Goal: Task Accomplishment & Management: Manage account settings

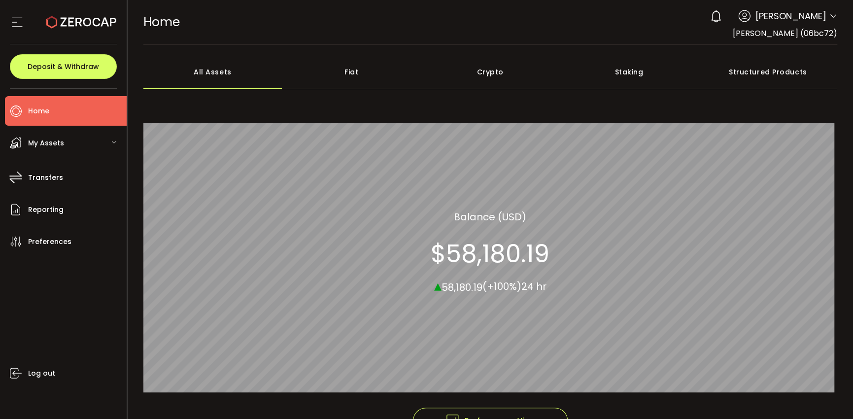
scroll to position [49, 0]
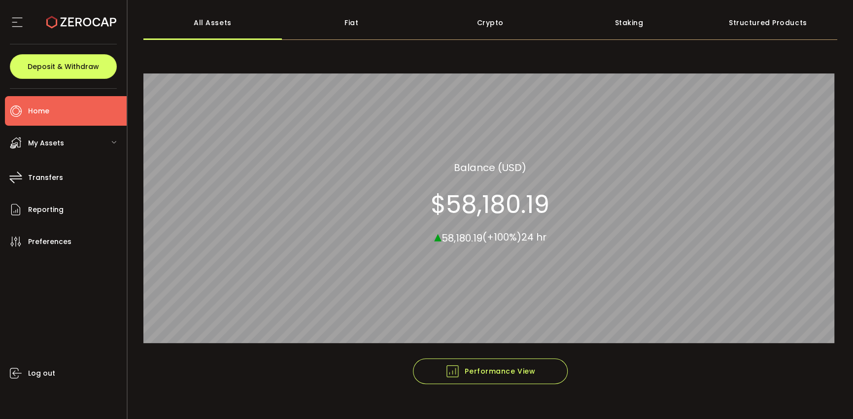
click at [89, 143] on div "My Assets" at bounding box center [66, 143] width 122 height 30
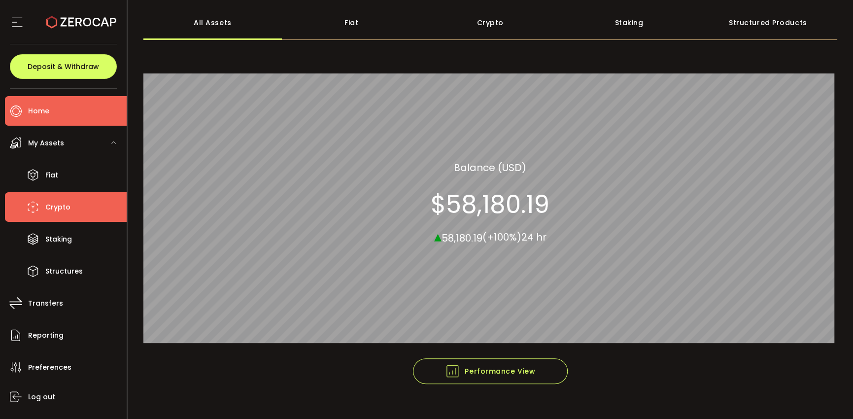
click at [47, 205] on span "Crypto" at bounding box center [57, 207] width 25 height 14
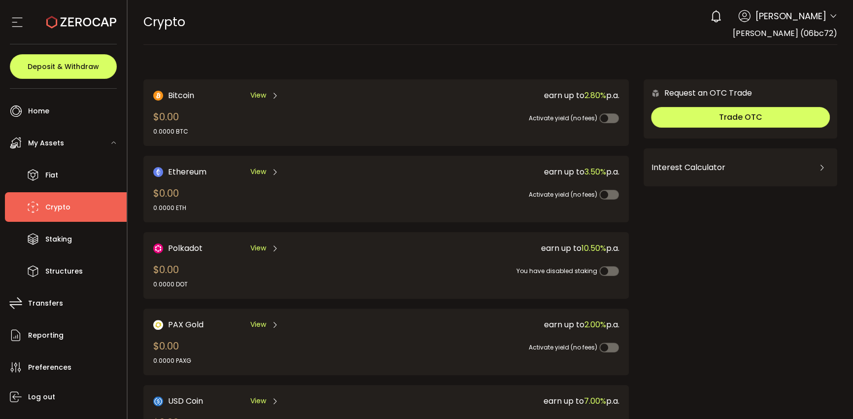
click at [260, 95] on span "View" at bounding box center [258, 95] width 16 height 10
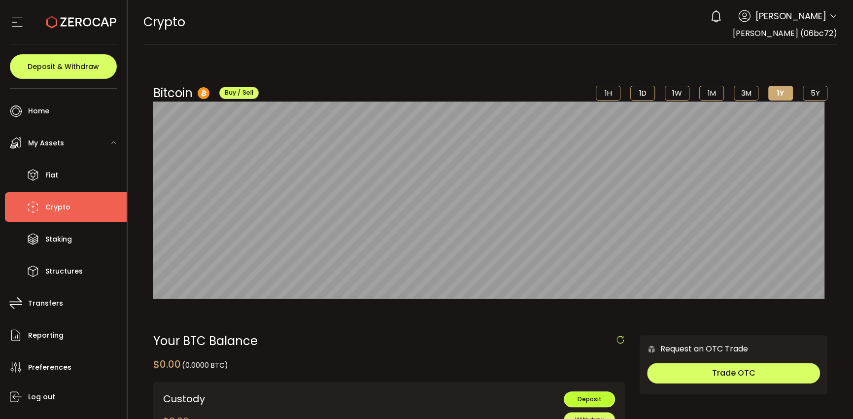
click at [587, 399] on span "Deposit" at bounding box center [590, 399] width 24 height 8
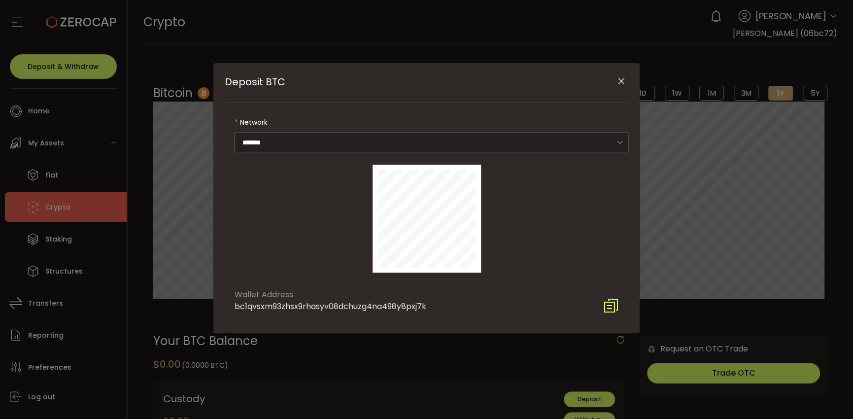
click at [620, 85] on icon "Close" at bounding box center [622, 81] width 10 height 10
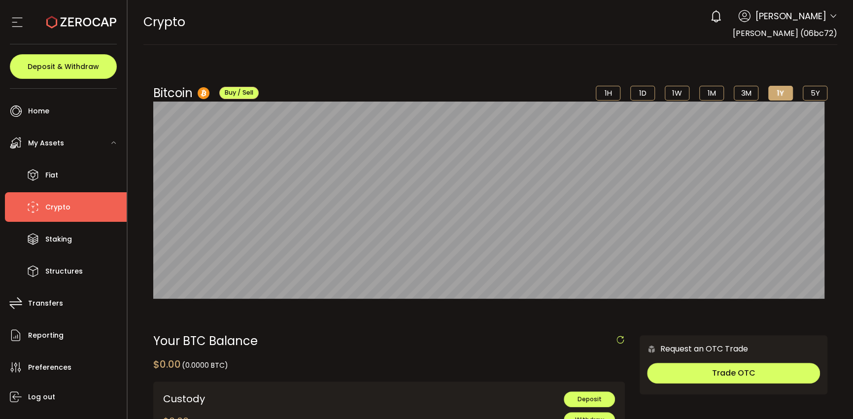
click at [53, 209] on span "Crypto" at bounding box center [57, 207] width 25 height 14
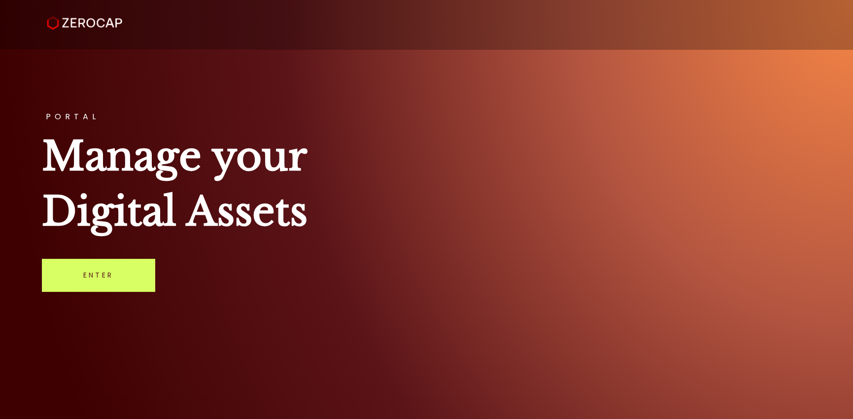
click at [138, 276] on link "Enter" at bounding box center [98, 275] width 113 height 33
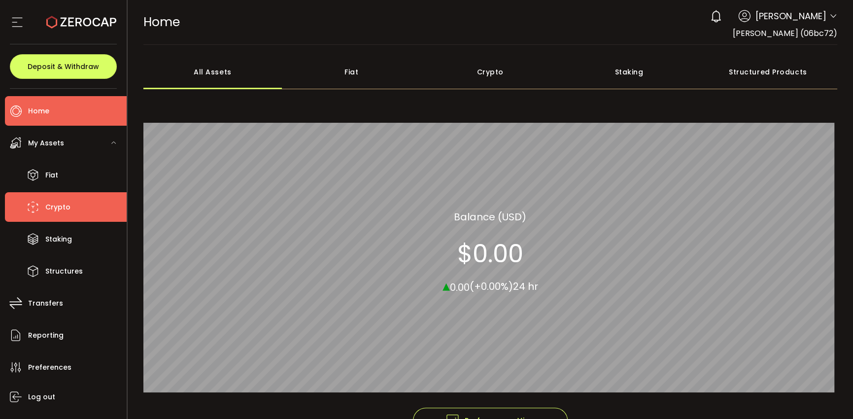
click at [57, 207] on span "Crypto" at bounding box center [57, 207] width 25 height 14
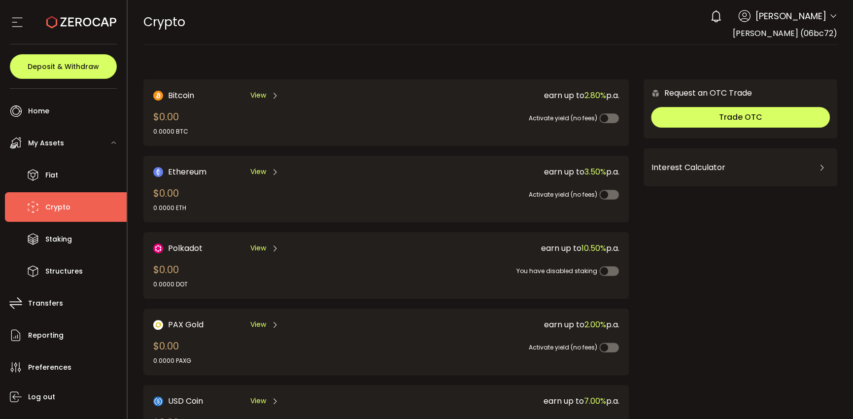
click at [263, 96] on span "View" at bounding box center [258, 95] width 16 height 10
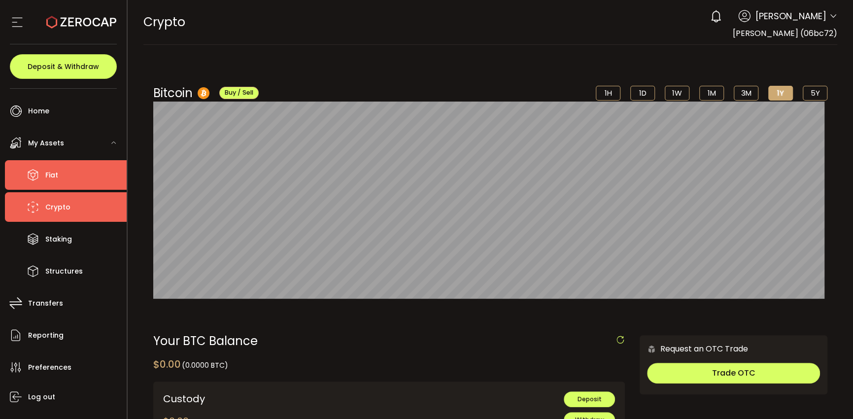
click at [56, 175] on span "Fiat" at bounding box center [51, 175] width 13 height 14
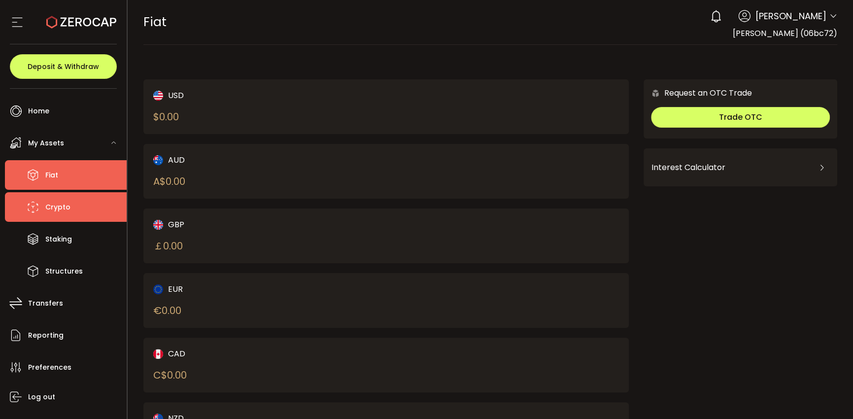
click at [54, 204] on span "Crypto" at bounding box center [57, 207] width 25 height 14
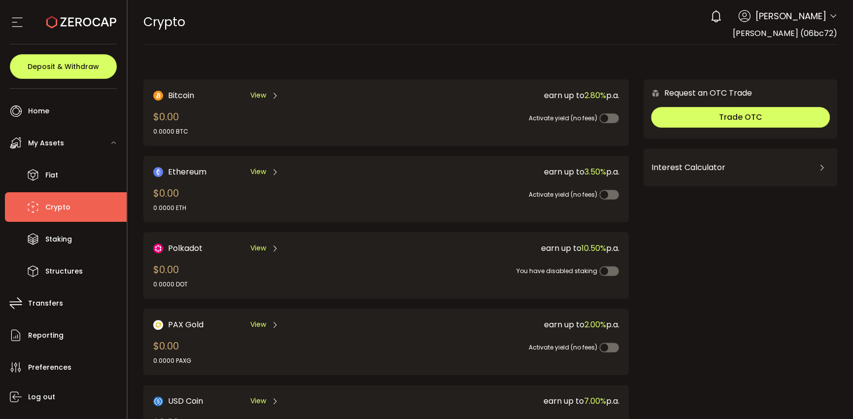
click at [253, 97] on span "View" at bounding box center [258, 95] width 16 height 10
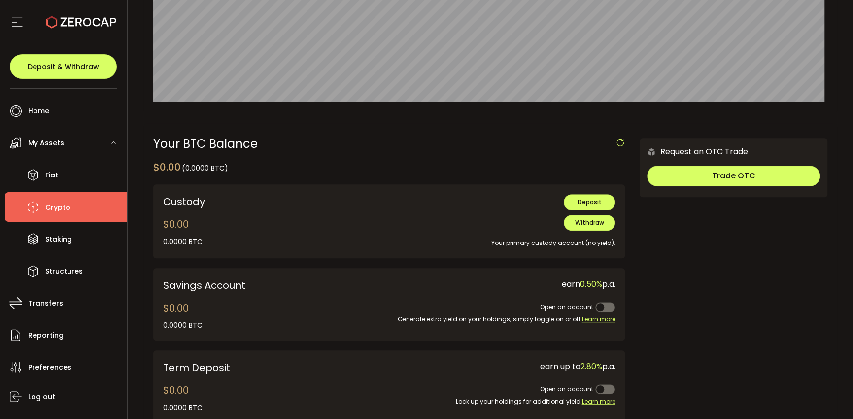
scroll to position [246, 0]
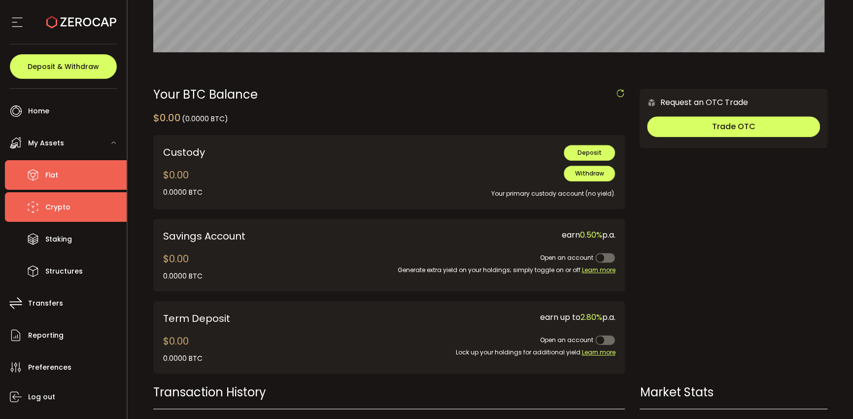
click at [46, 174] on span "Fiat" at bounding box center [51, 175] width 13 height 14
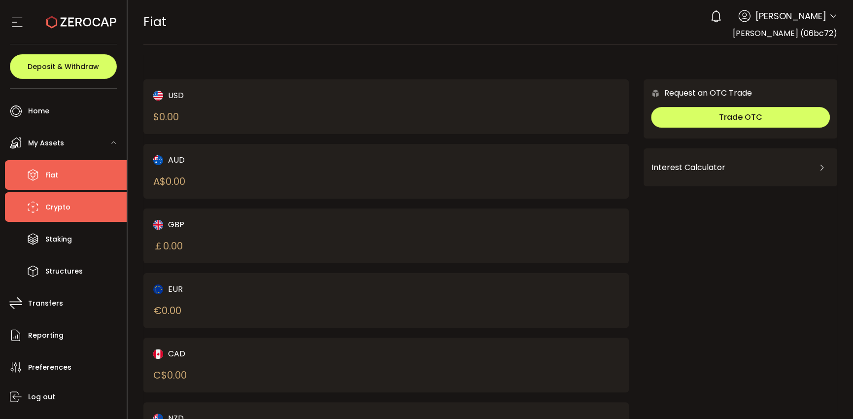
click at [55, 207] on span "Crypto" at bounding box center [57, 207] width 25 height 14
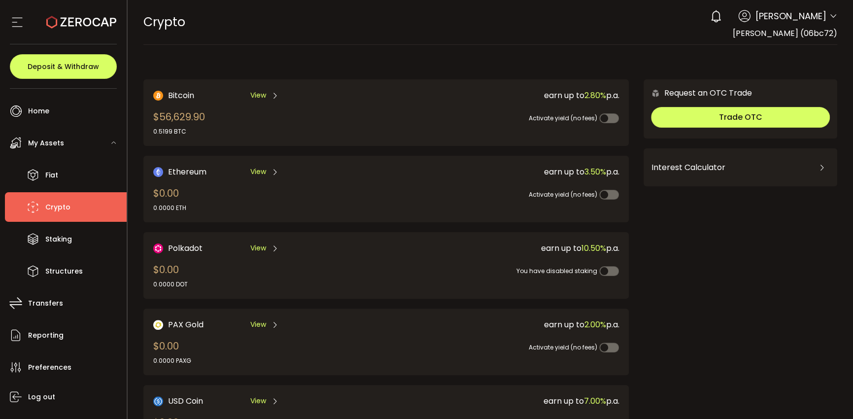
click at [263, 94] on span "View" at bounding box center [258, 95] width 16 height 10
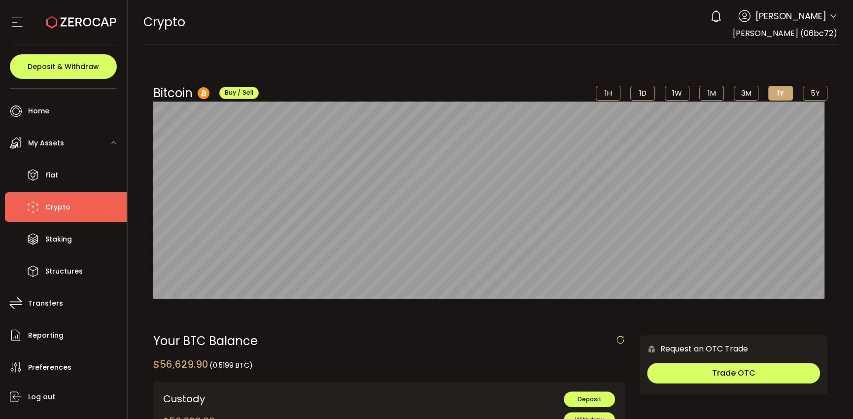
scroll to position [148, 0]
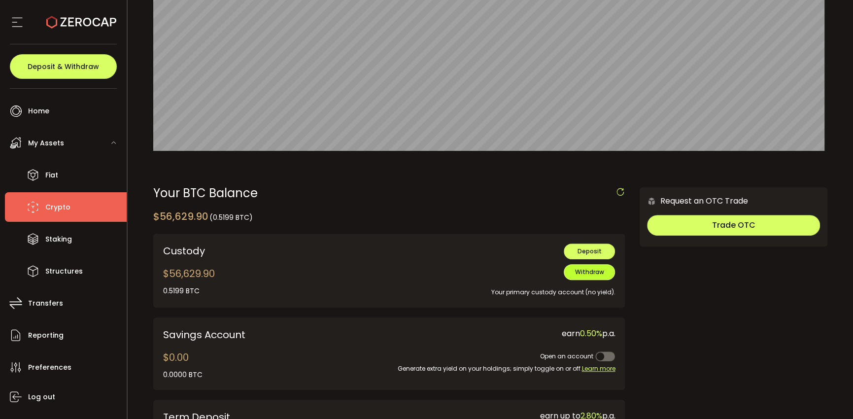
click at [592, 275] on span "Withdraw" at bounding box center [589, 272] width 29 height 8
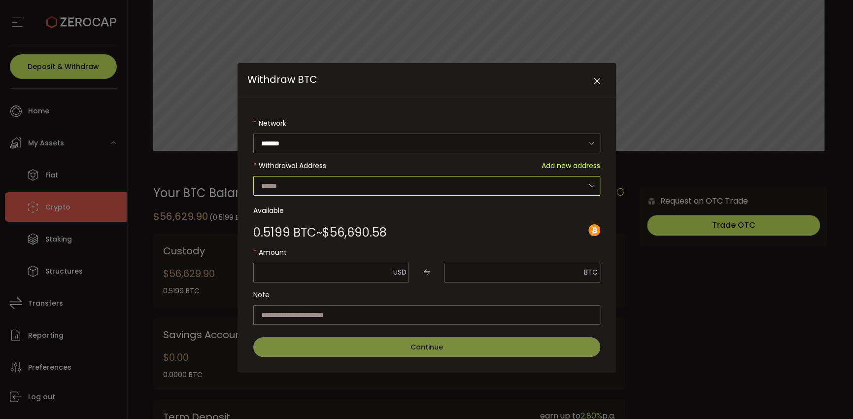
click at [461, 183] on input "Withdraw BTC" at bounding box center [426, 186] width 347 height 20
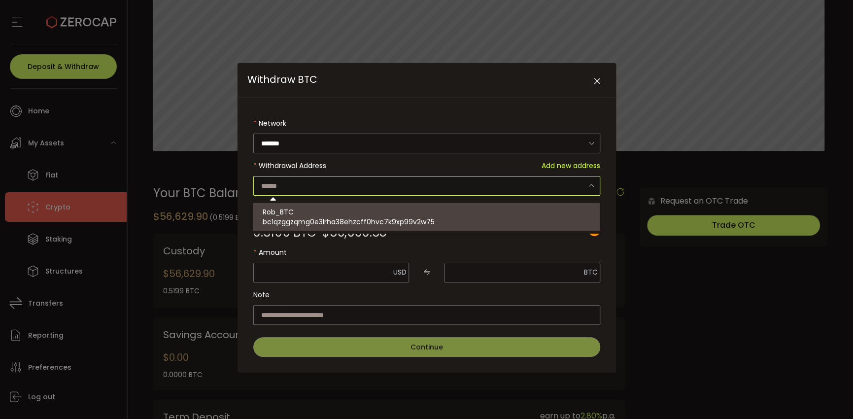
click at [335, 210] on div "Rob_BTC bc1qzggzqmg0e3lrha38ehzcff0hvc7k9xp99v2w75" at bounding box center [428, 217] width 330 height 28
type input "**********"
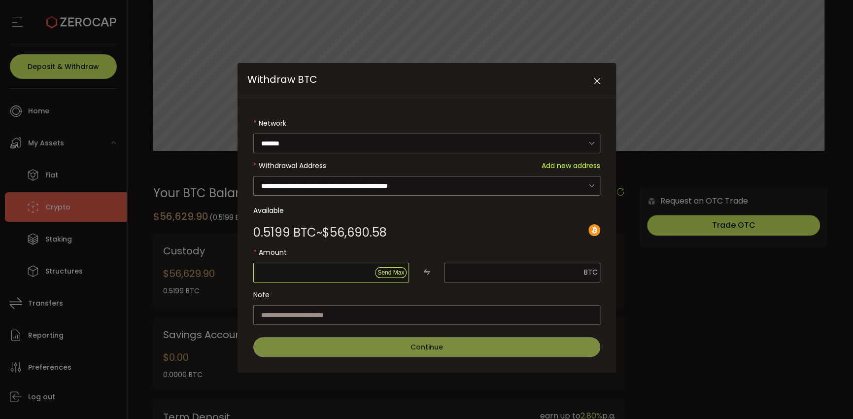
click at [345, 271] on input "Withdraw BTC" at bounding box center [331, 273] width 156 height 20
click at [398, 272] on span "Send Max" at bounding box center [391, 272] width 27 height 7
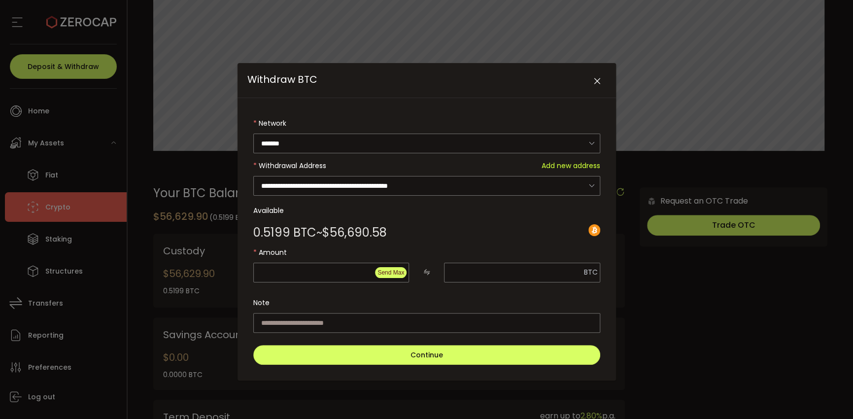
type input "********"
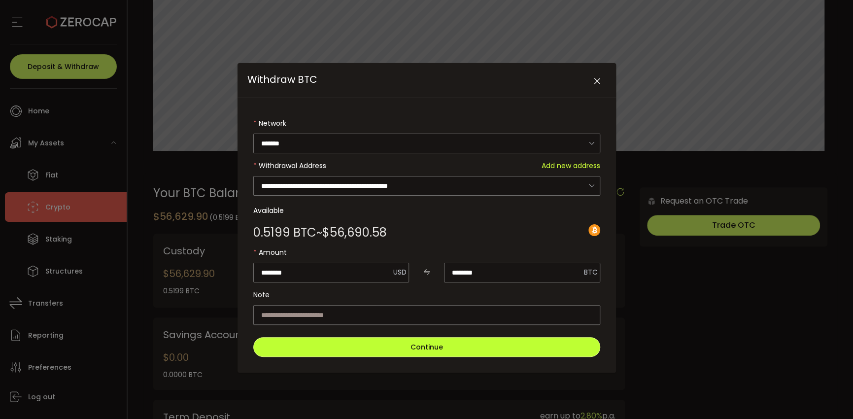
click at [433, 349] on span "Continue" at bounding box center [427, 347] width 33 height 10
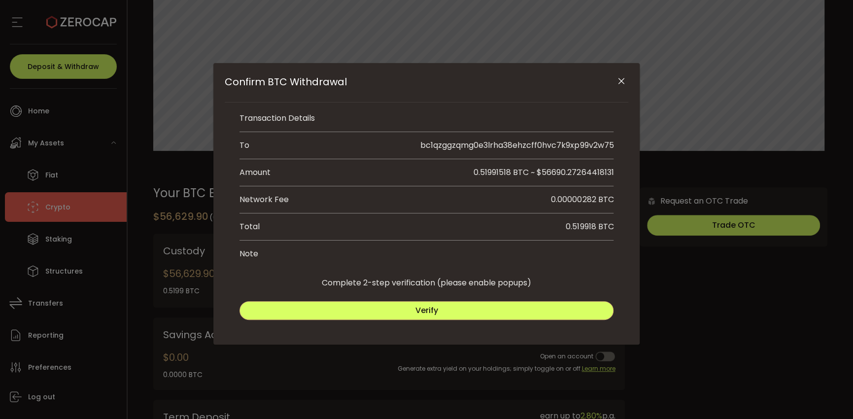
click at [436, 308] on span "Verify" at bounding box center [427, 310] width 23 height 11
click at [509, 309] on span "Submit" at bounding box center [521, 310] width 29 height 11
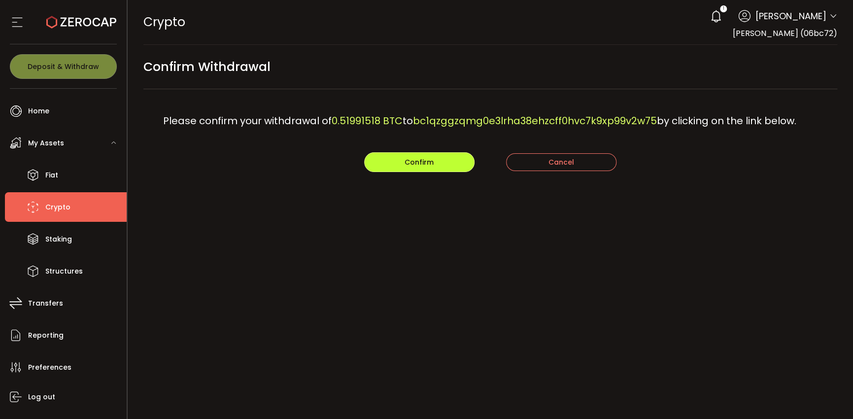
click at [440, 163] on button "Confirm" at bounding box center [419, 162] width 110 height 20
click at [442, 163] on button "Confirm" at bounding box center [419, 162] width 110 height 20
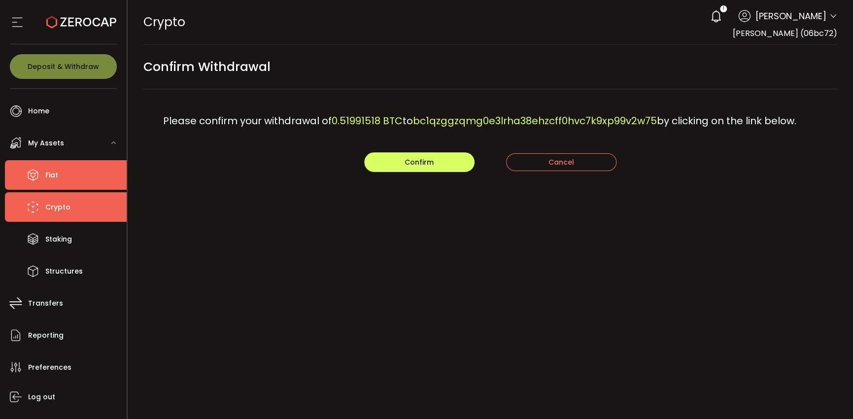
click at [57, 180] on span "Fiat" at bounding box center [51, 175] width 13 height 14
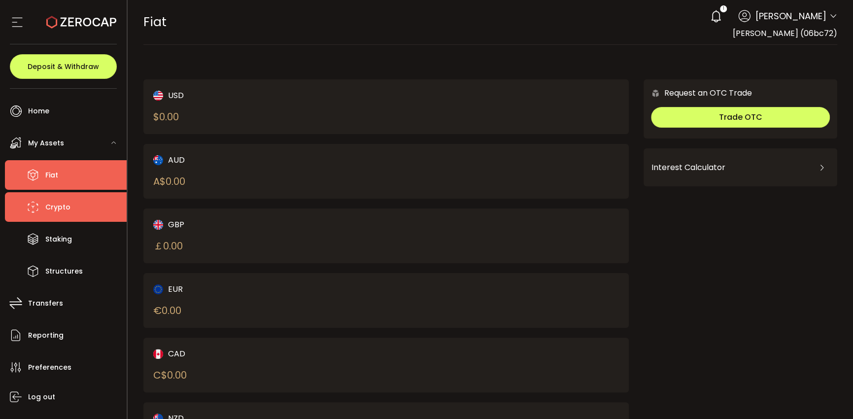
click at [48, 210] on span "Crypto" at bounding box center [57, 207] width 25 height 14
